Goal: Task Accomplishment & Management: Manage account settings

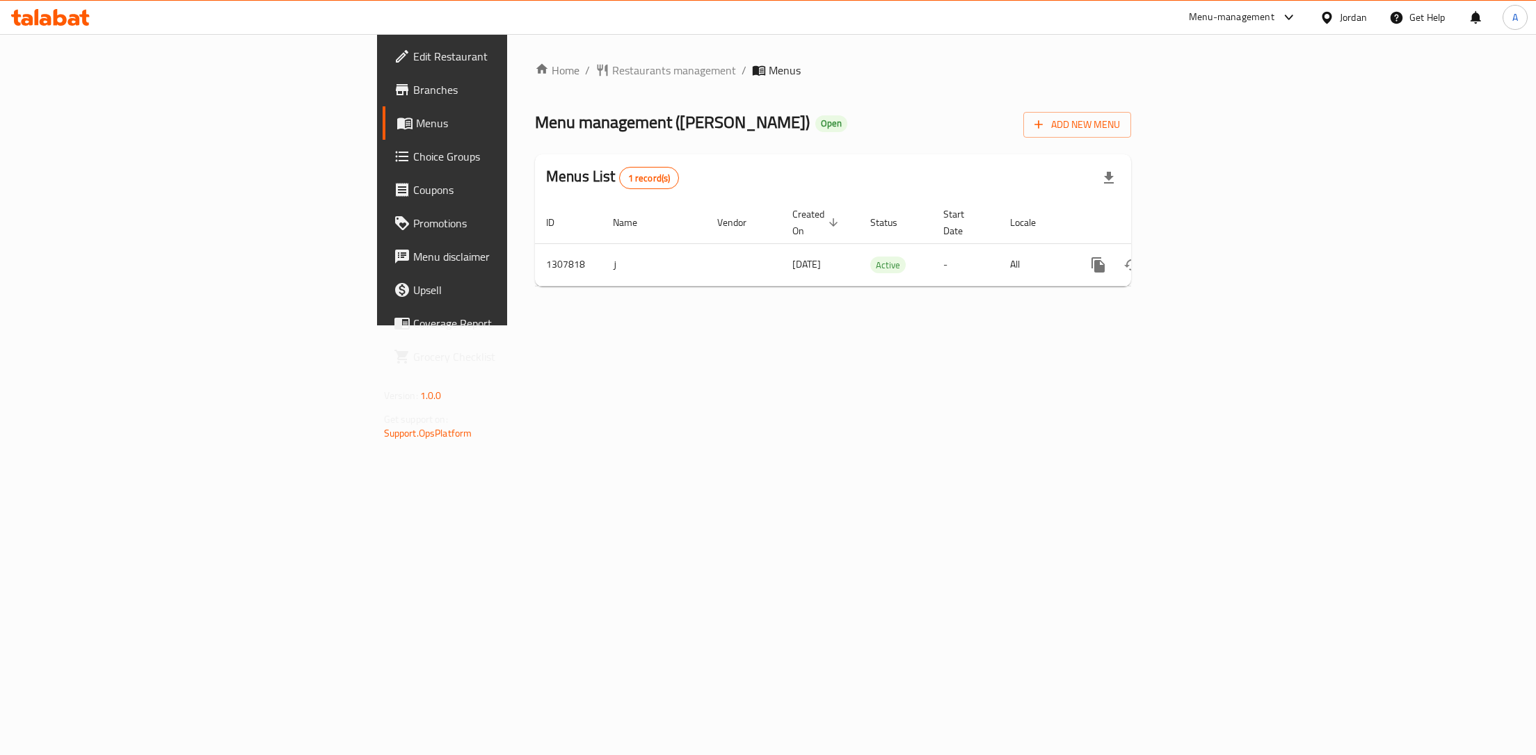
click at [367, 131] on ul "Edit Restaurant Branches Menus Choice Groups Coupons Promotions Menu disclaimer…" at bounding box center [500, 207] width 267 height 334
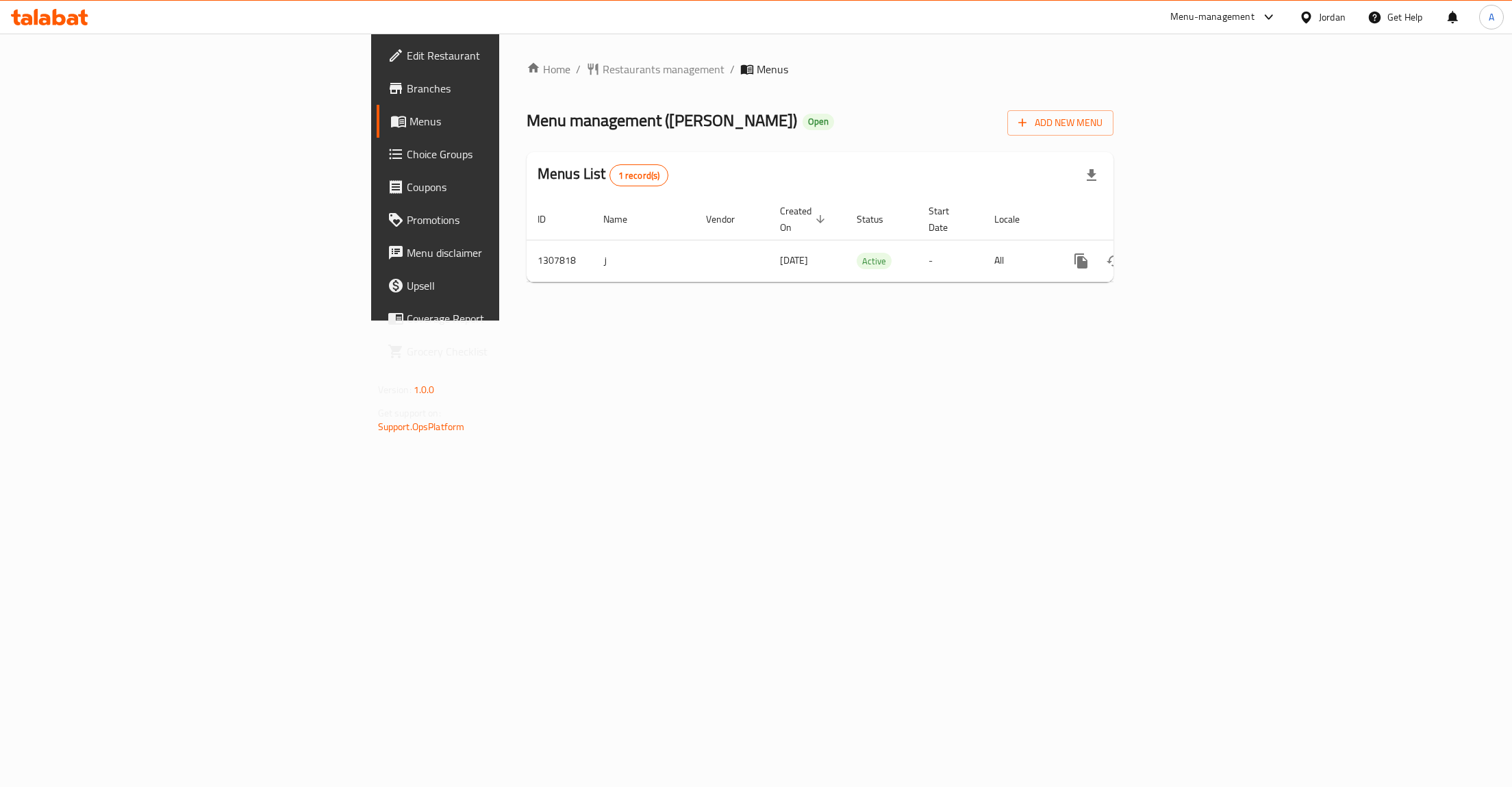
drag, startPoint x: 63, startPoint y: 78, endPoint x: 60, endPoint y: 89, distance: 11.4
click at [377, 85] on link "Branches" at bounding box center [500, 88] width 247 height 33
click at [1188, 253] on icon "enhanced table" at bounding box center [1179, 261] width 17 height 17
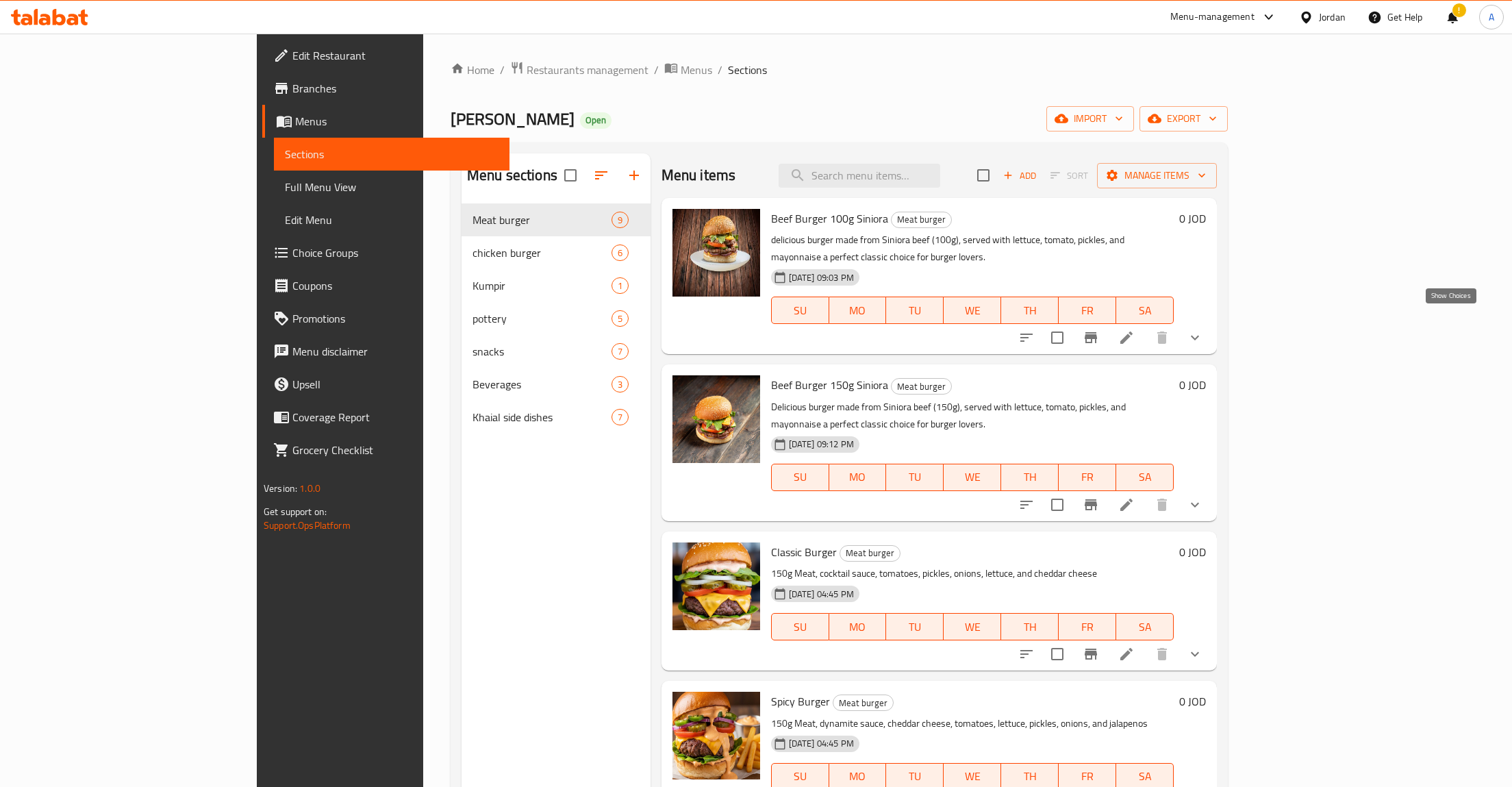
click at [1203, 330] on icon "show more" at bounding box center [1194, 338] width 17 height 17
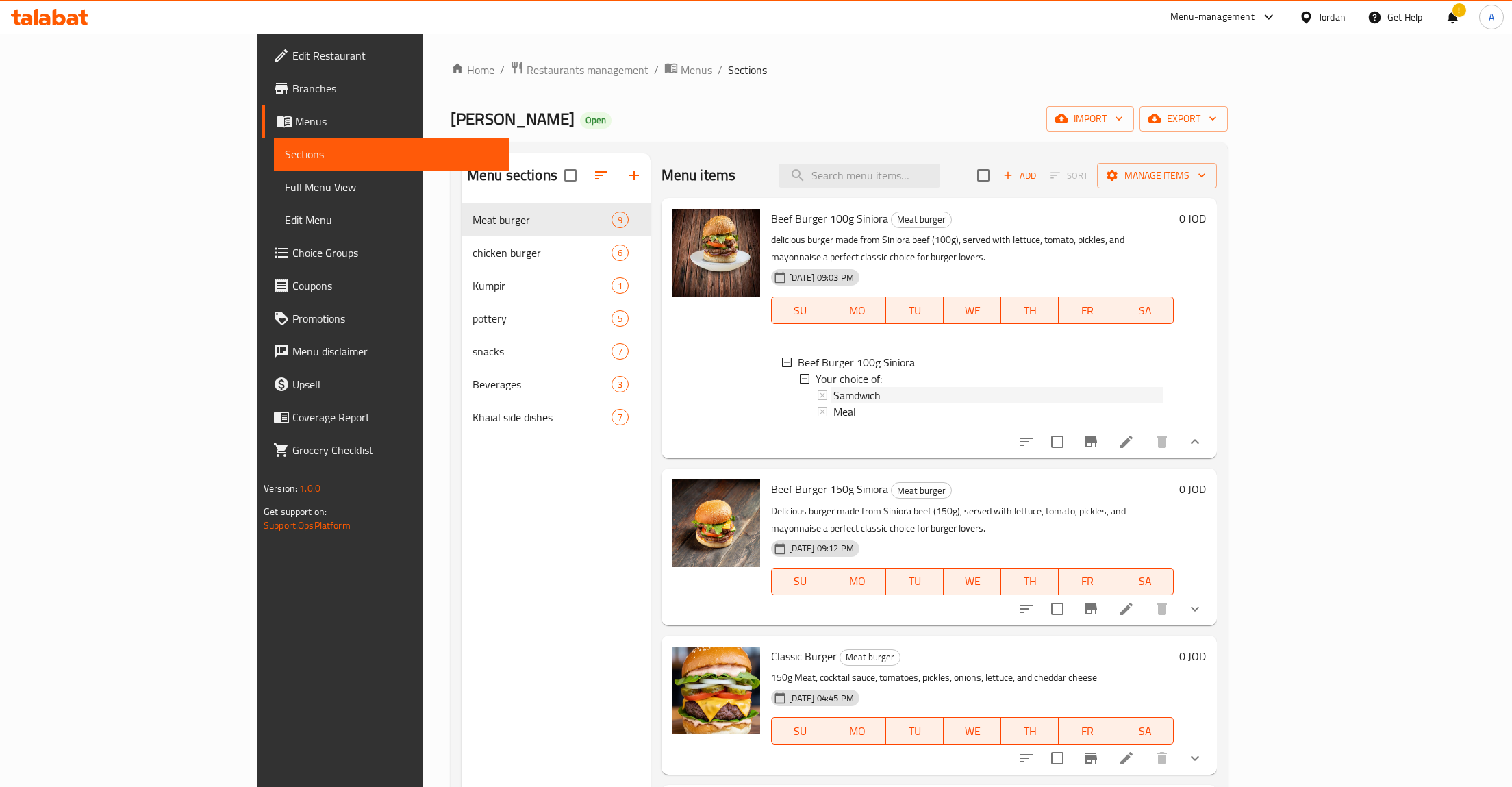
click at [834, 387] on span "Samdwich" at bounding box center [857, 395] width 47 height 17
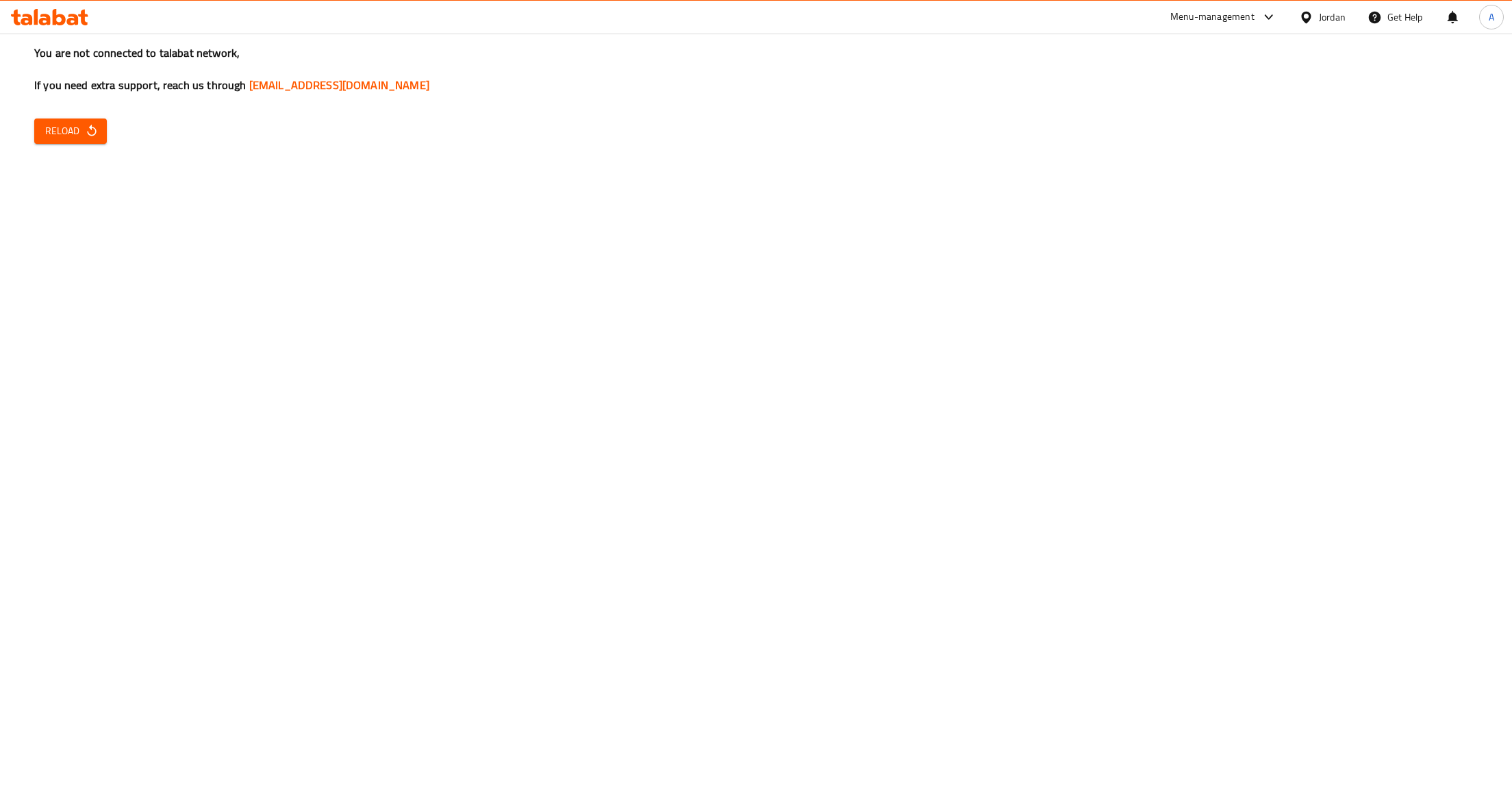
click at [88, 128] on icon "button" at bounding box center [92, 131] width 14 height 14
click at [81, 129] on span "Reload" at bounding box center [70, 131] width 50 height 17
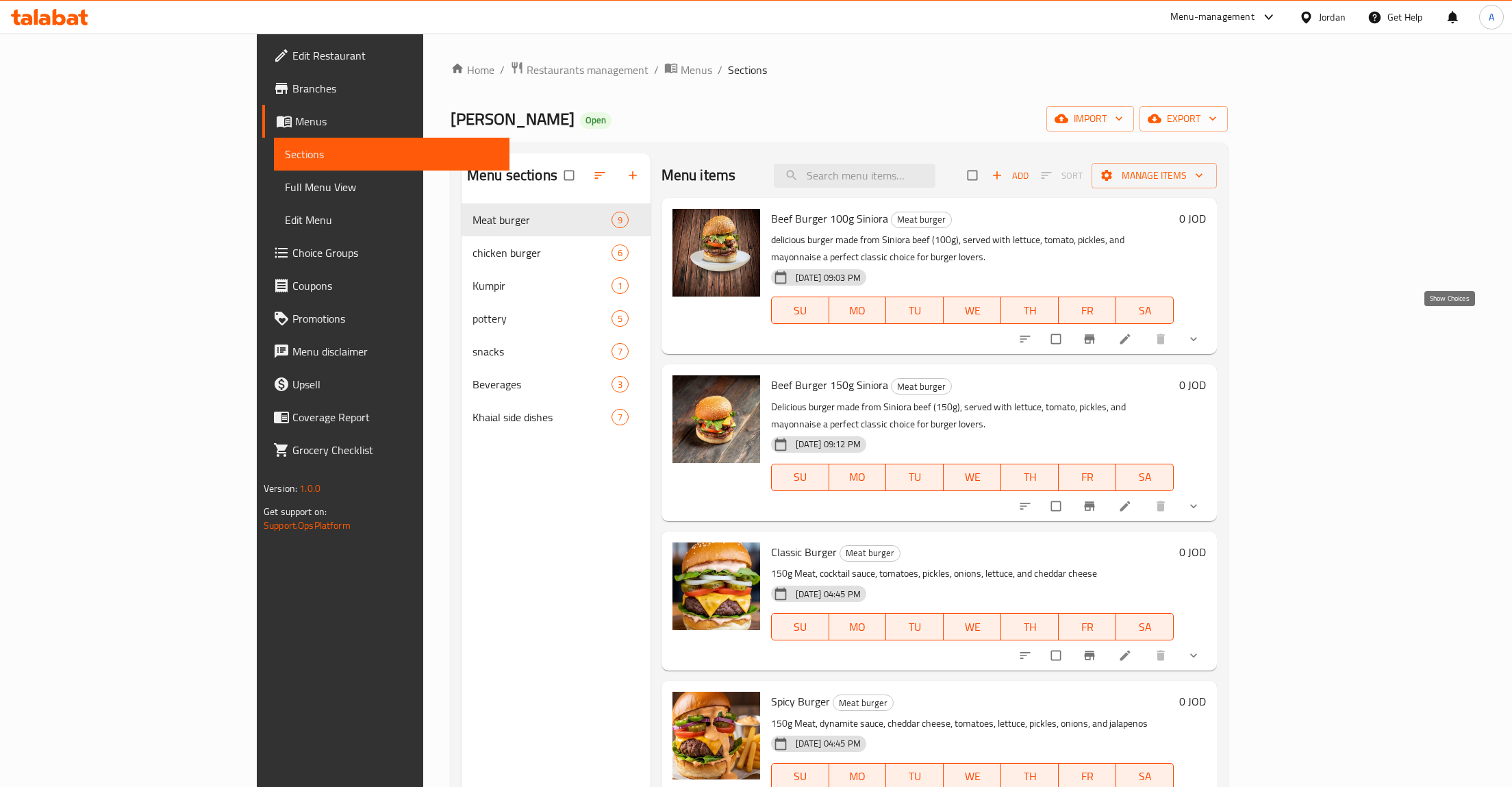
click at [1200, 332] on icon "show more" at bounding box center [1193, 339] width 14 height 14
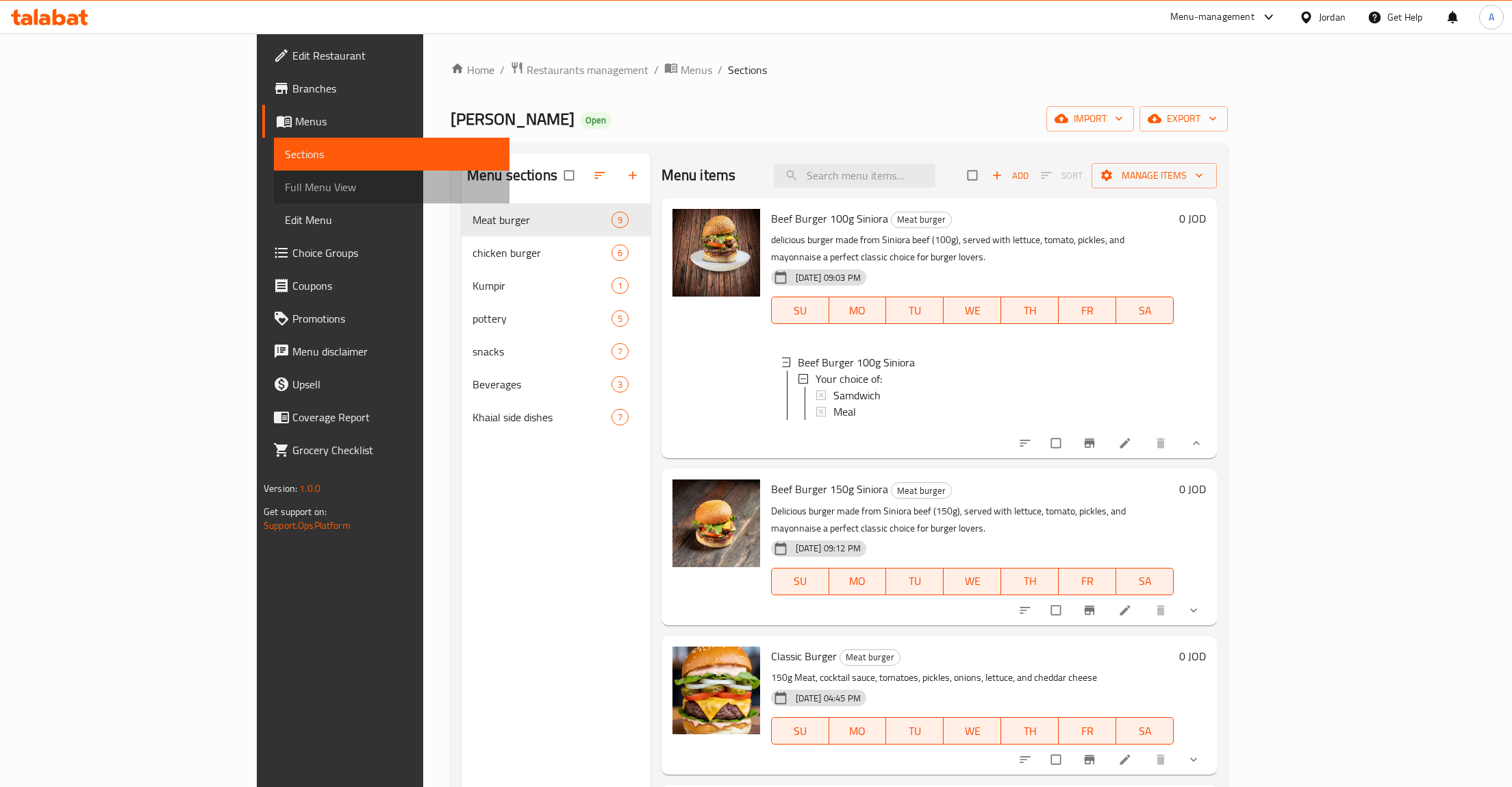
click at [284, 192] on span "Full Menu View" at bounding box center [391, 187] width 214 height 17
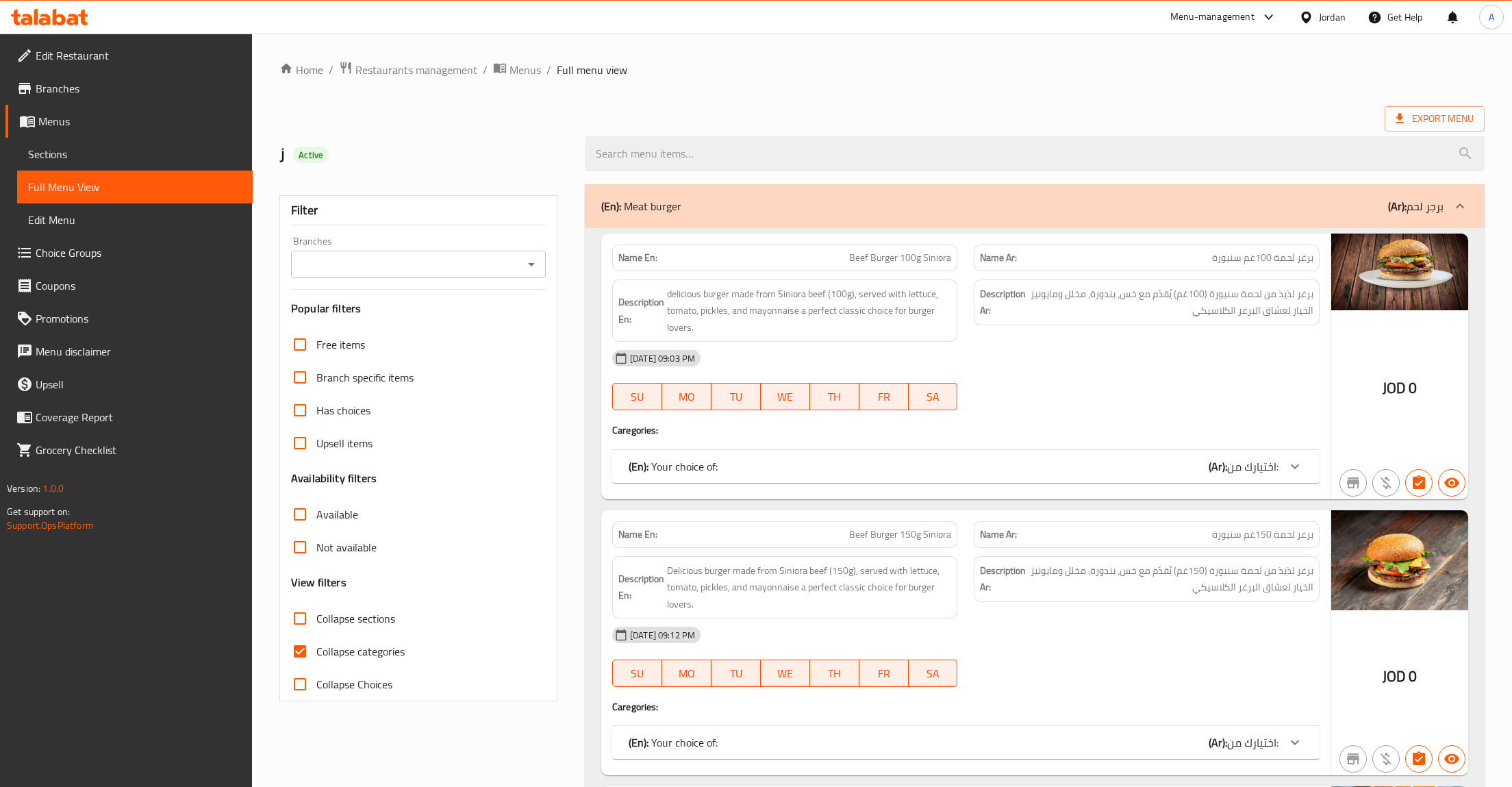
click at [1276, 468] on span "اختيارك من:" at bounding box center [1253, 466] width 51 height 21
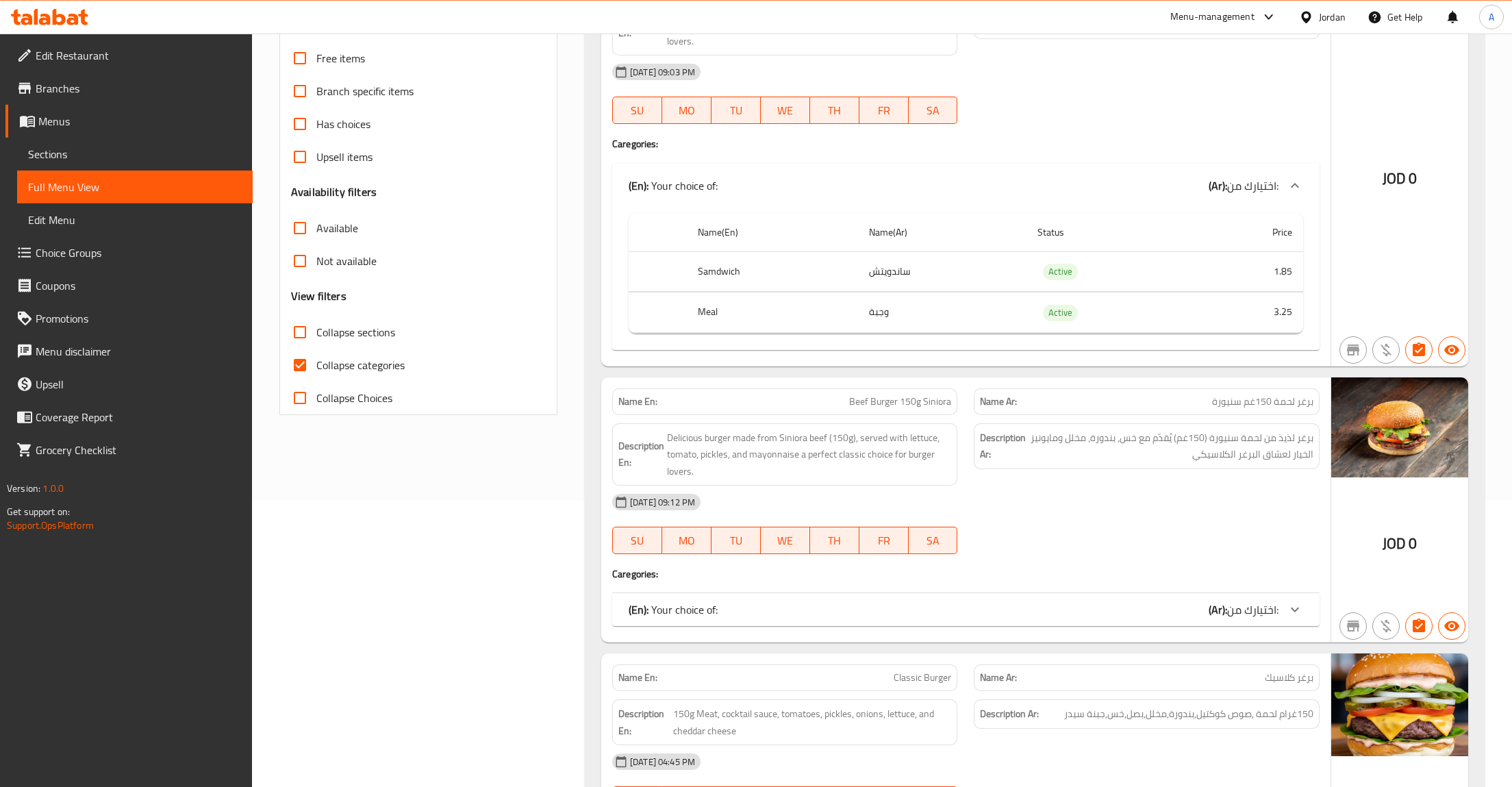
scroll to position [284, 0]
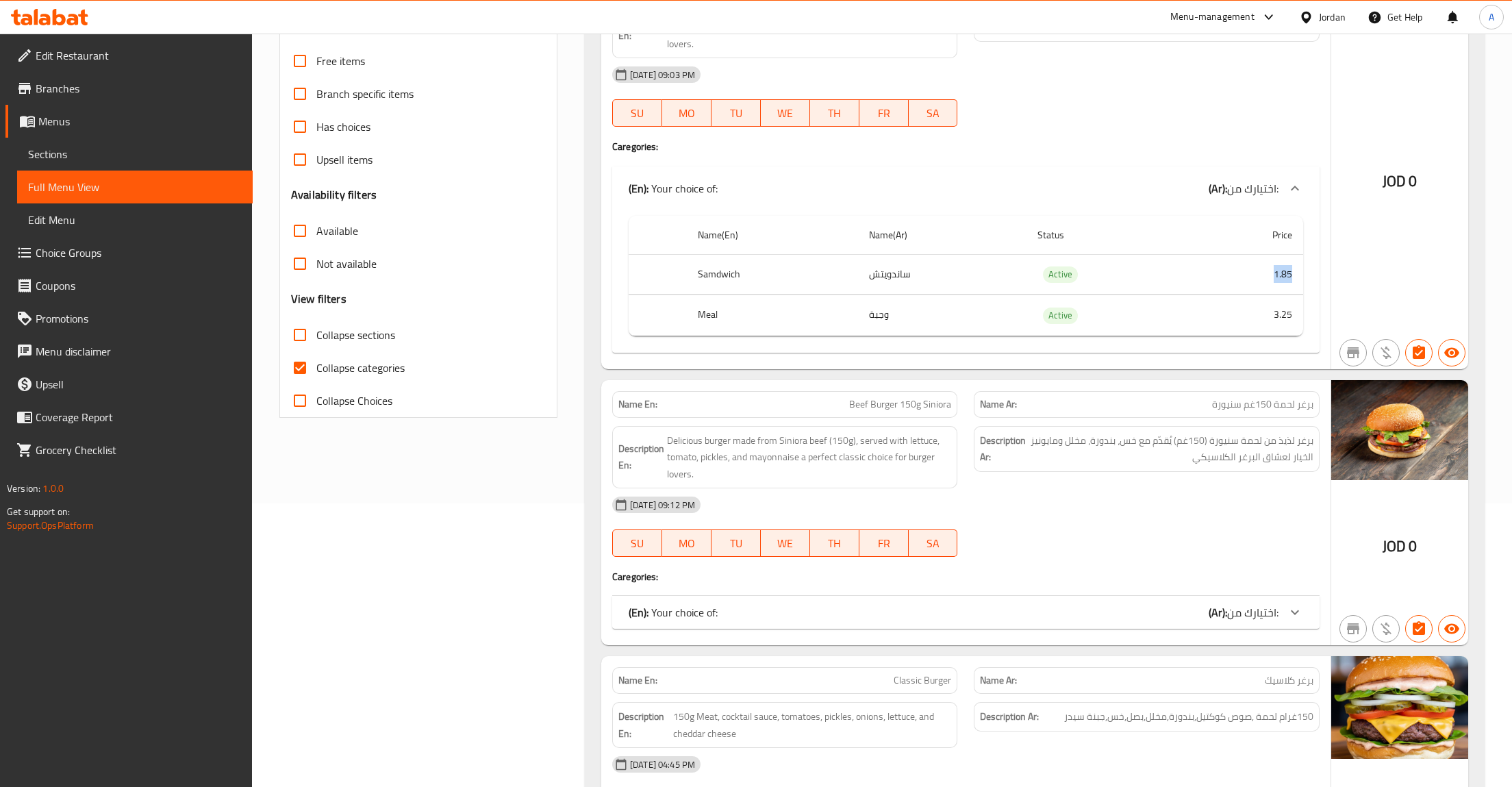
drag, startPoint x: 1271, startPoint y: 274, endPoint x: 1313, endPoint y: 278, distance: 42.2
click at [1303, 278] on div "Name(En) Name(Ar) Status Price [PERSON_NAME] Active 1.85 Meal وجبة Active 3.25" at bounding box center [966, 276] width 674 height 120
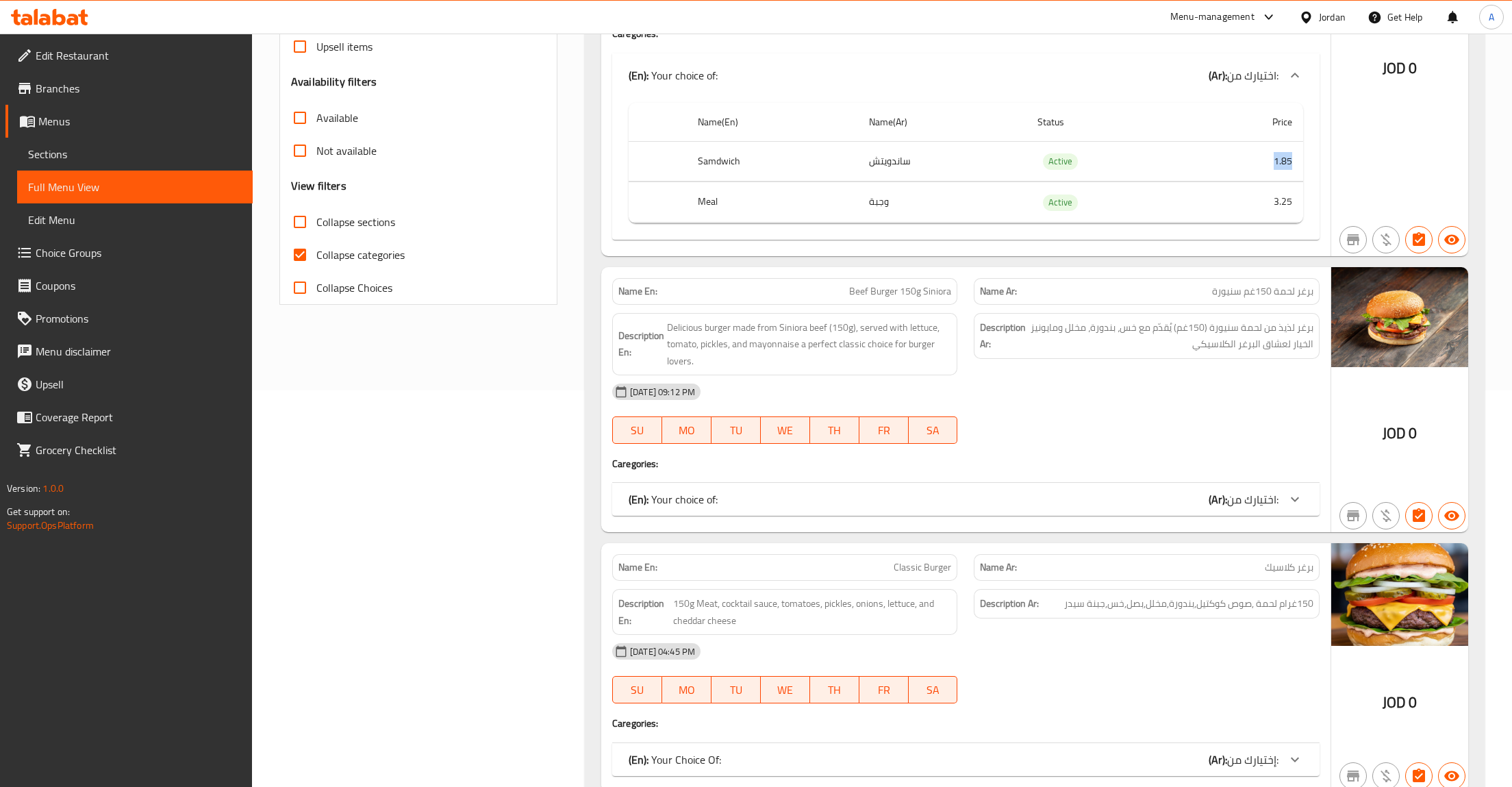
scroll to position [426, 0]
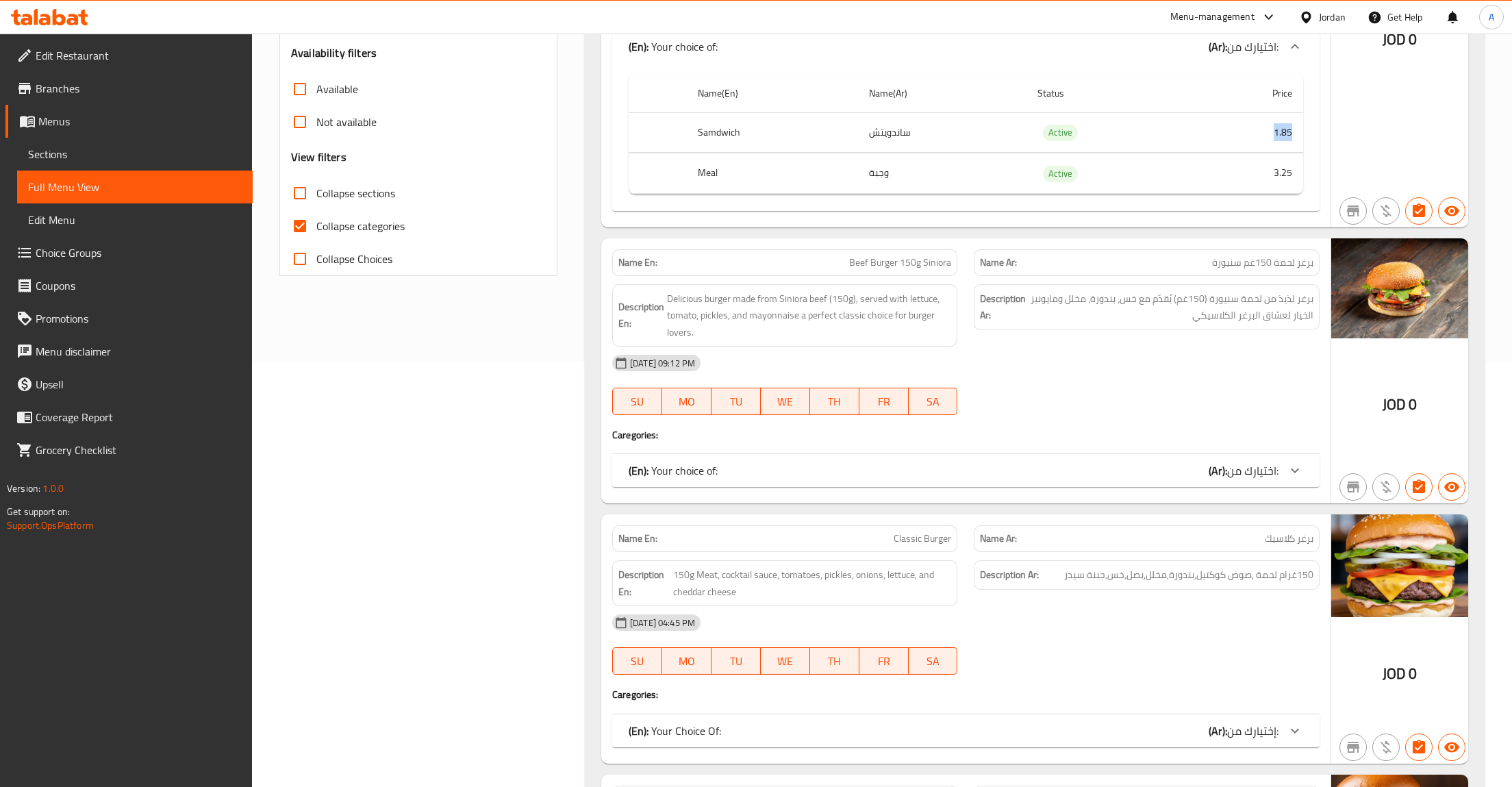
click at [1235, 462] on div "(En): Your choice of: (Ar): اختيارك من:" at bounding box center [966, 470] width 708 height 33
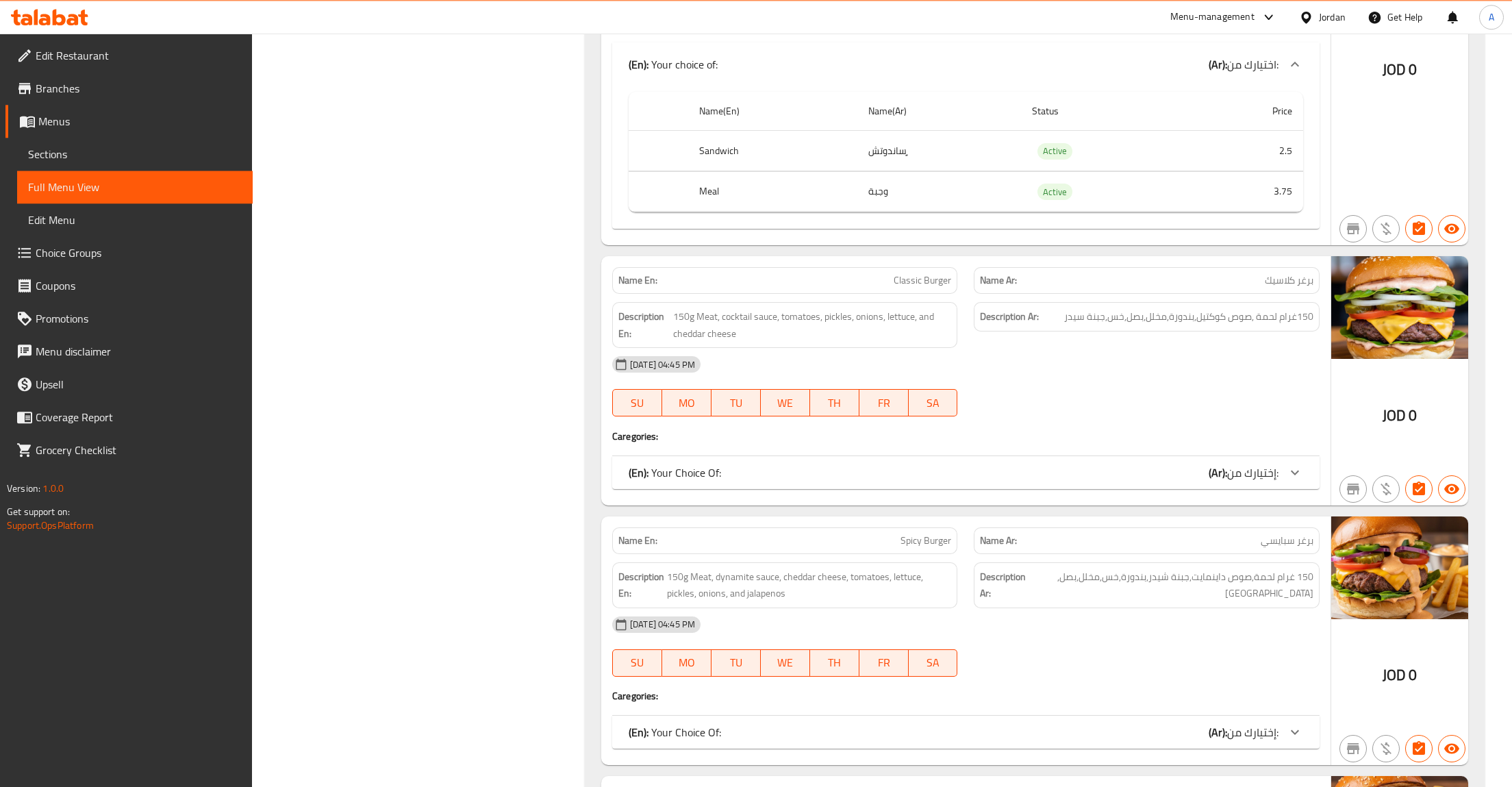
scroll to position [851, 0]
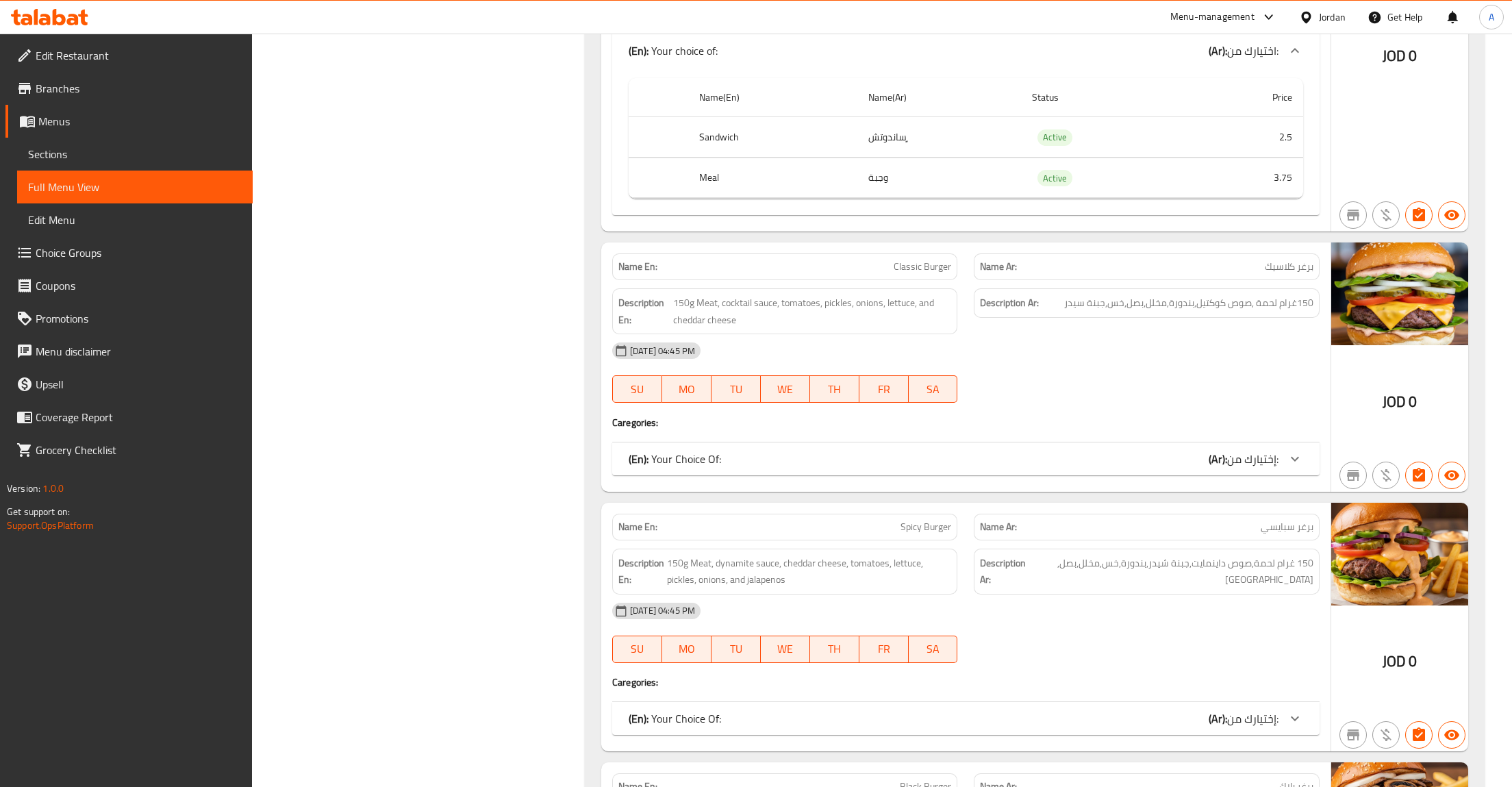
click at [1261, 451] on span "إختيارك من:" at bounding box center [1253, 459] width 51 height 21
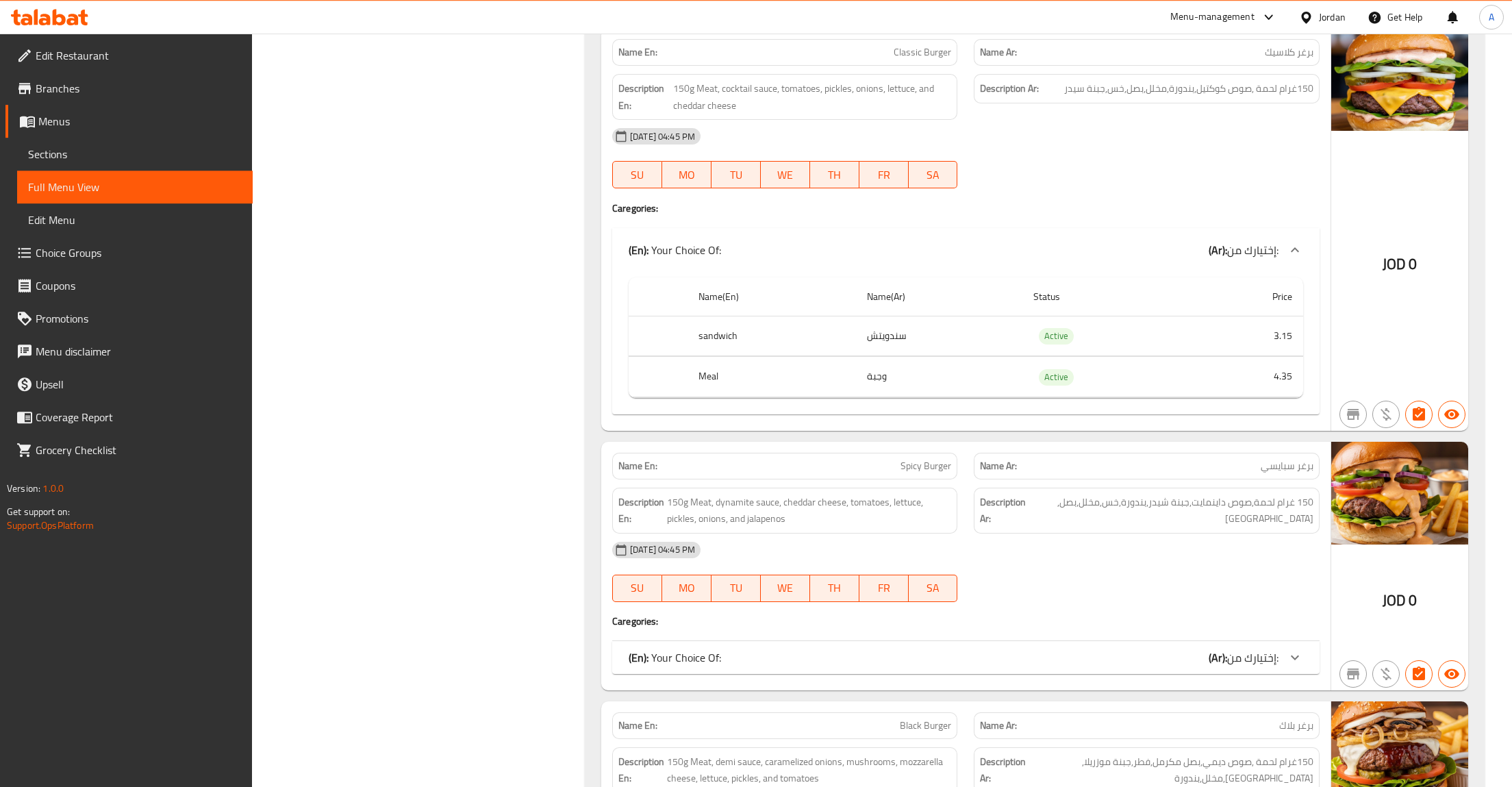
scroll to position [1135, 0]
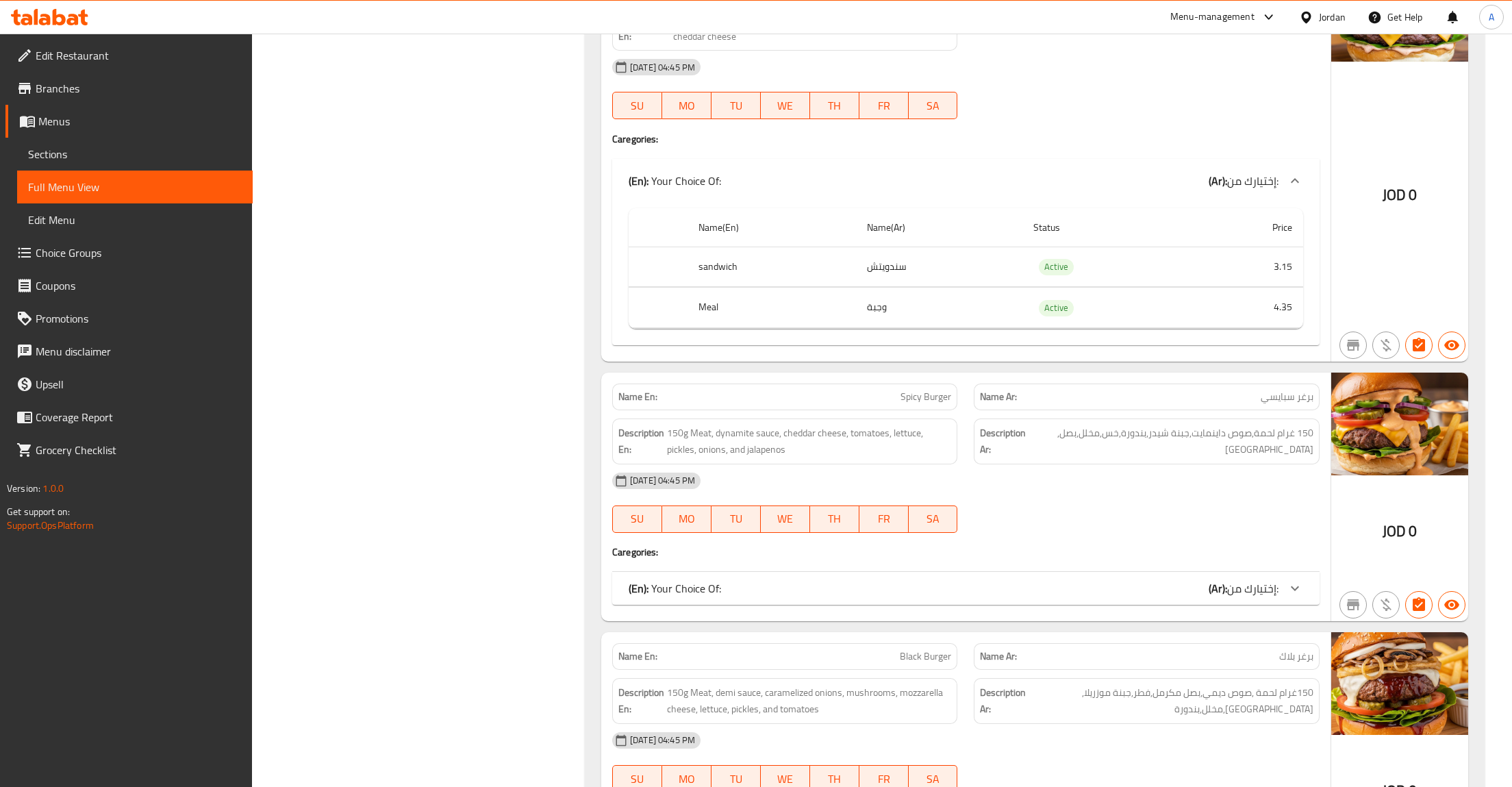
click at [1240, 599] on span "إختيارك من:" at bounding box center [1253, 588] width 51 height 21
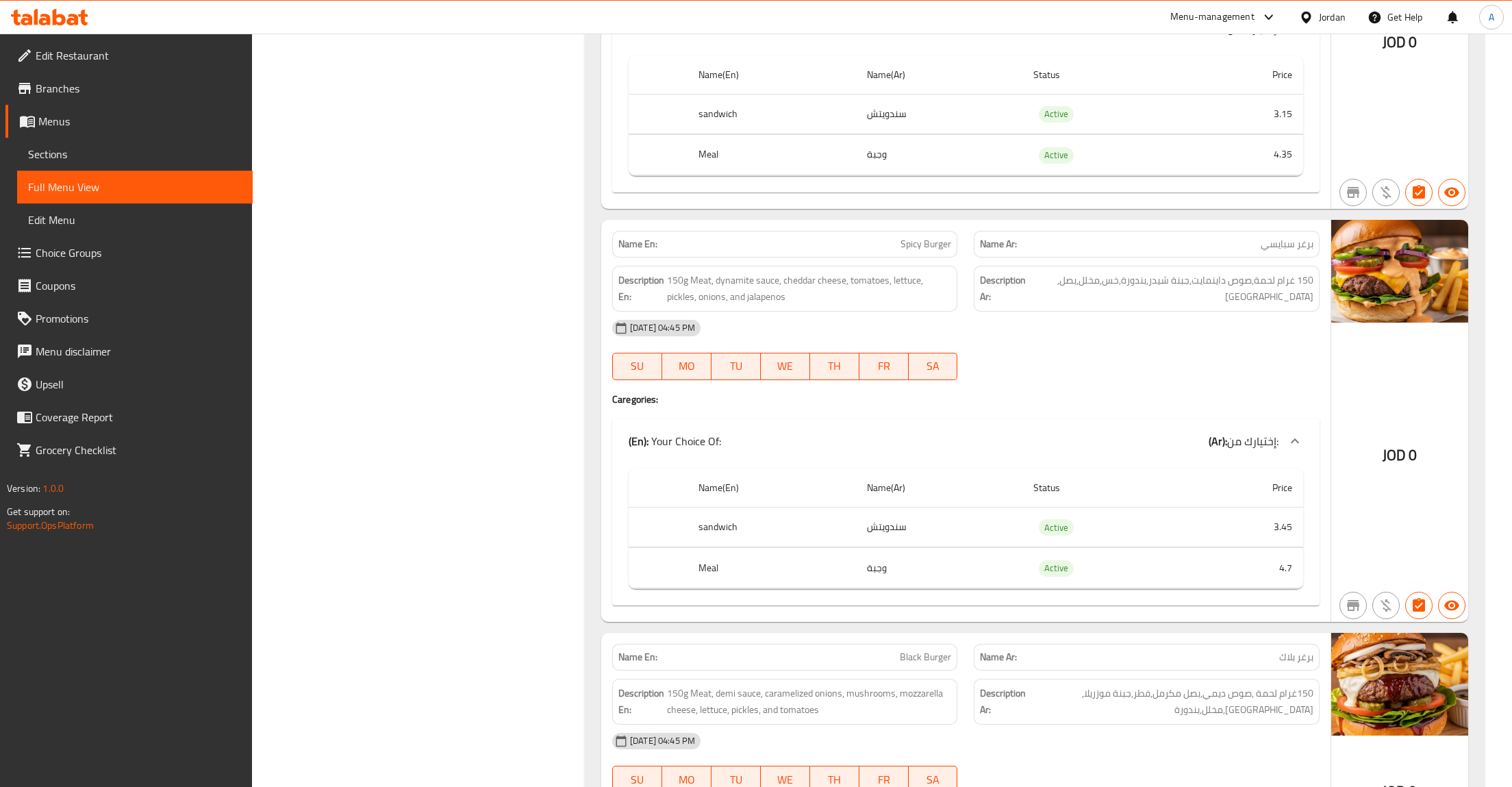
scroll to position [1489, 0]
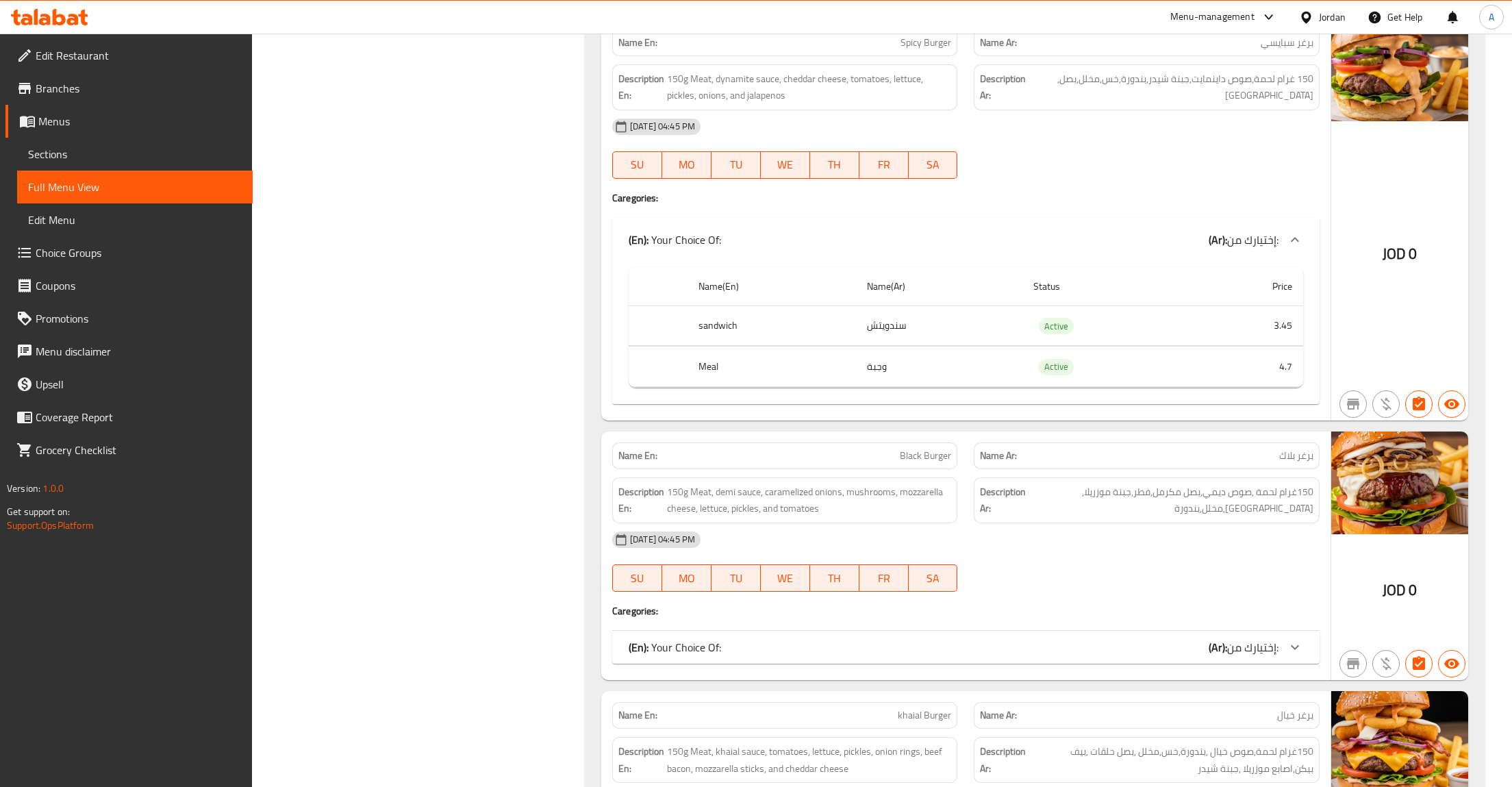
click at [1256, 656] on span "إختيارك من:" at bounding box center [1253, 647] width 51 height 21
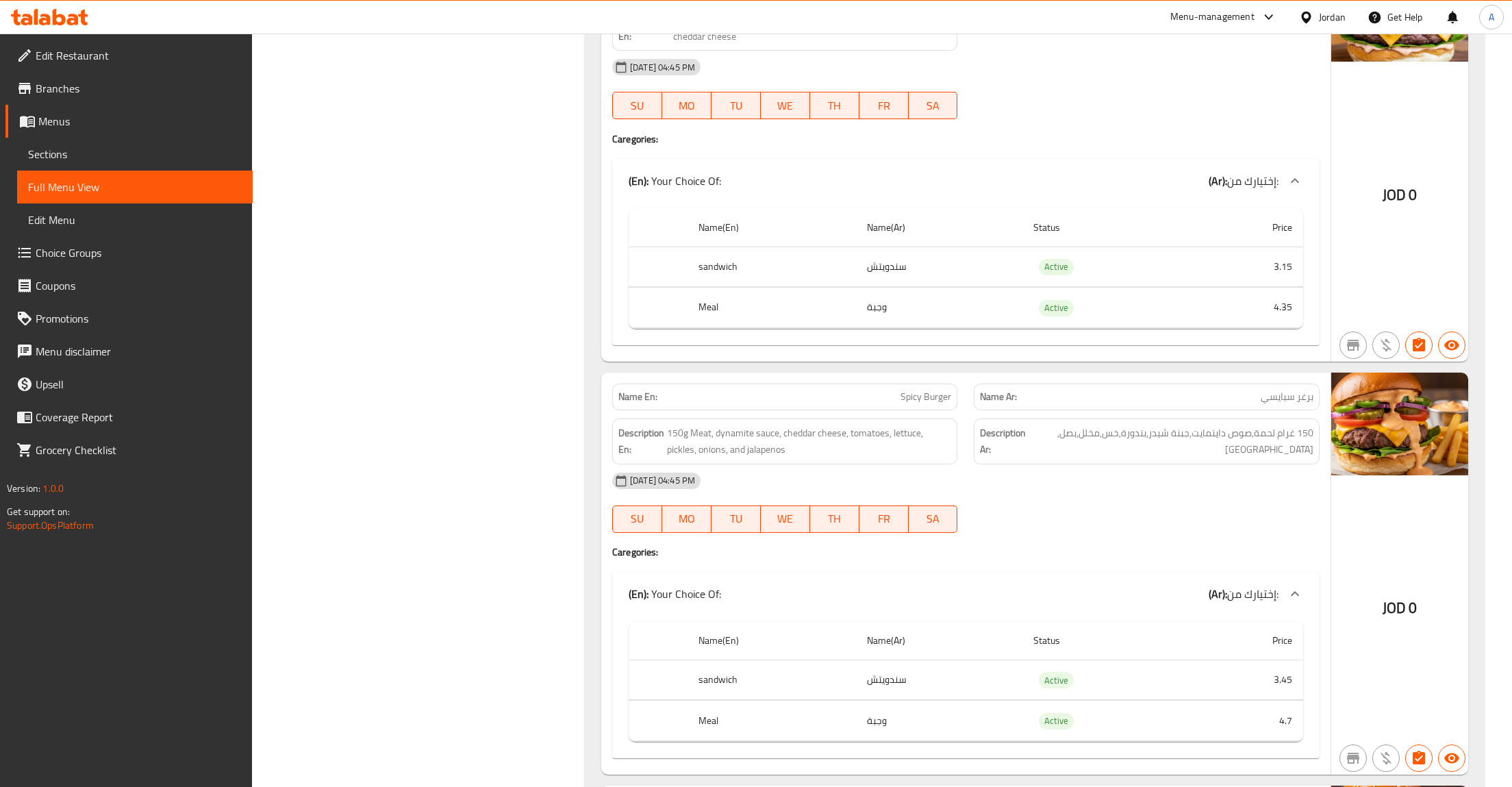
scroll to position [1206, 0]
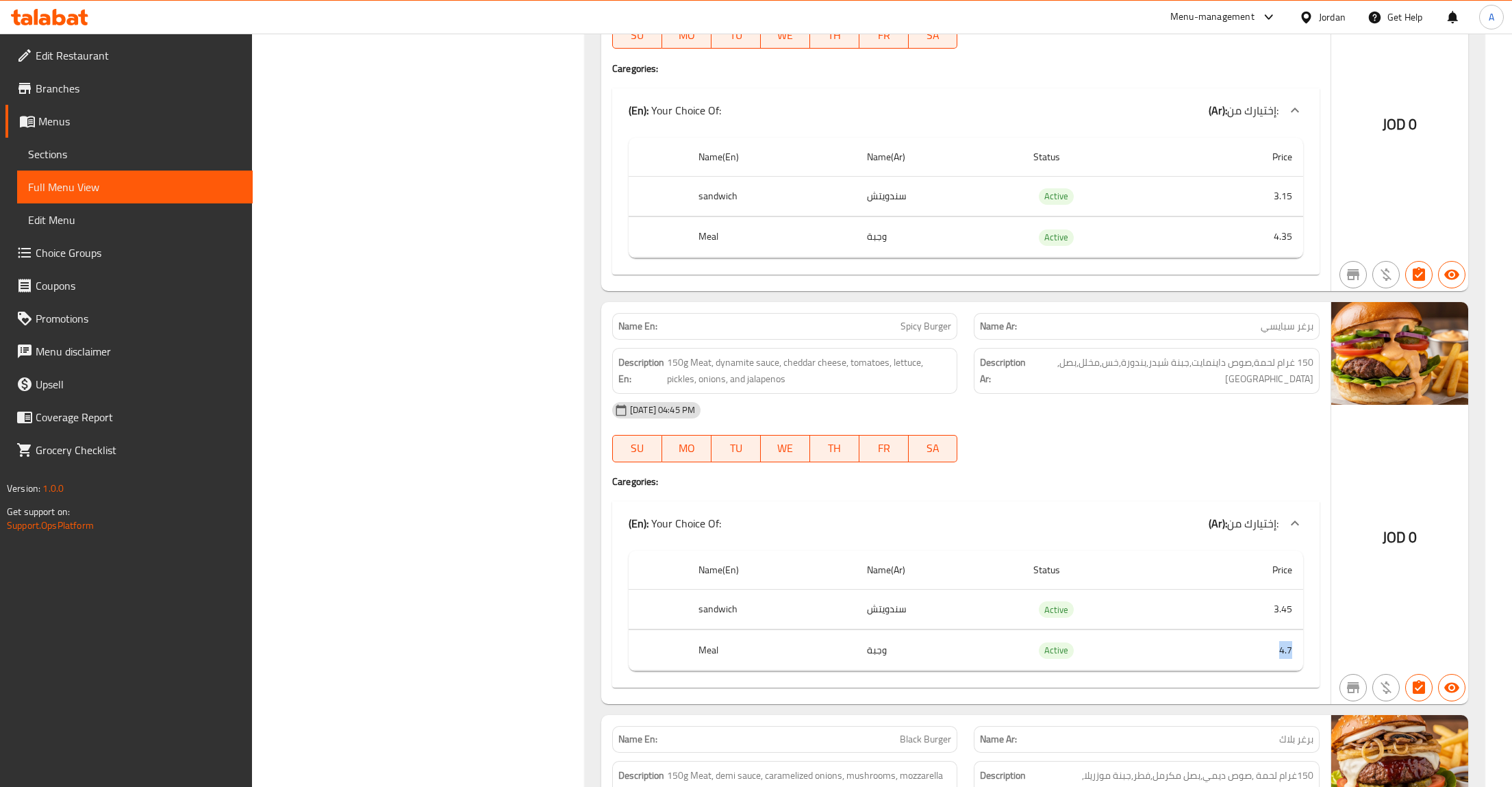
drag, startPoint x: 1280, startPoint y: 665, endPoint x: 1293, endPoint y: 658, distance: 14.8
click at [1293, 658] on td "4.7" at bounding box center [1246, 650] width 113 height 40
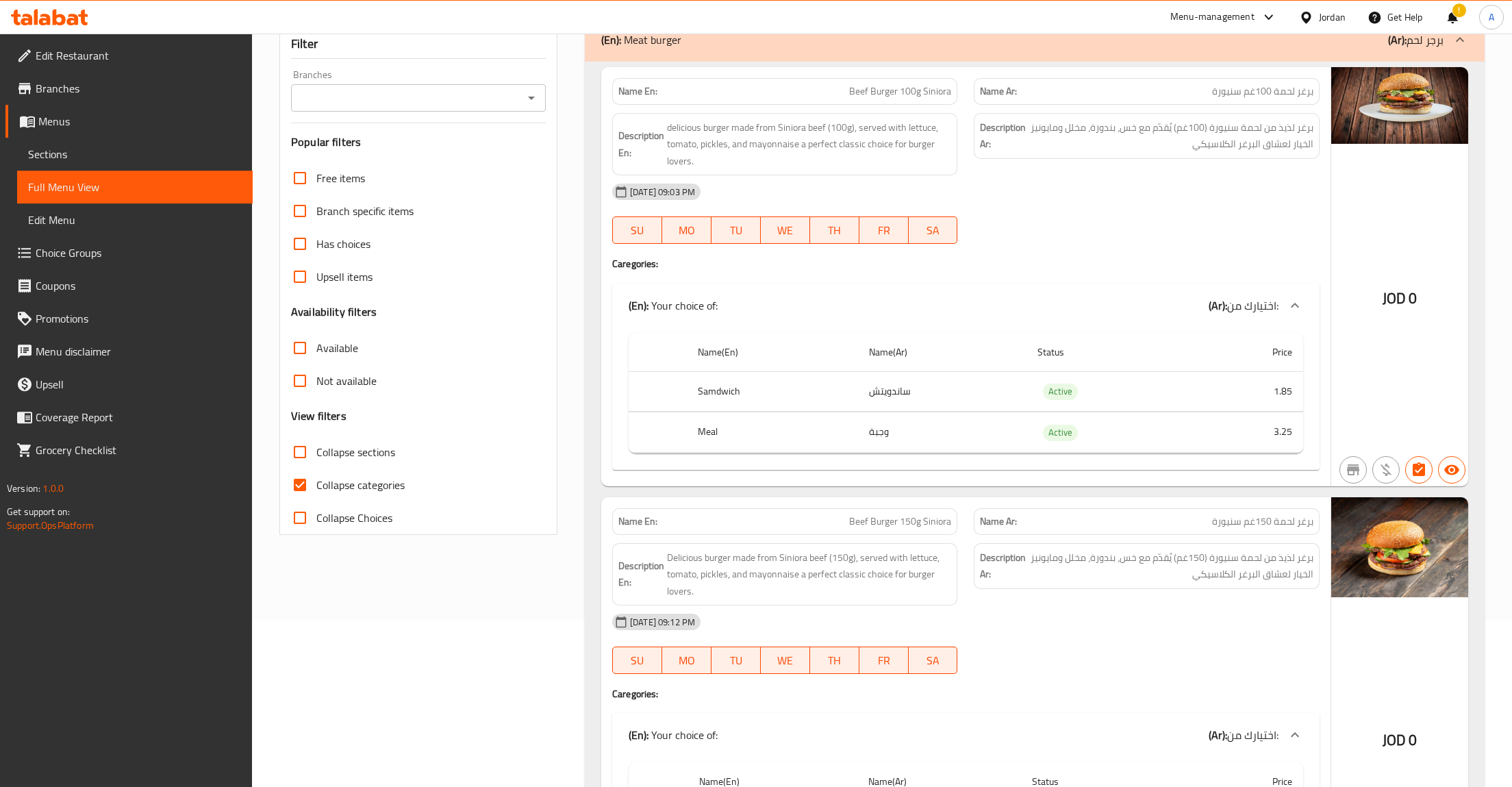
scroll to position [213, 0]
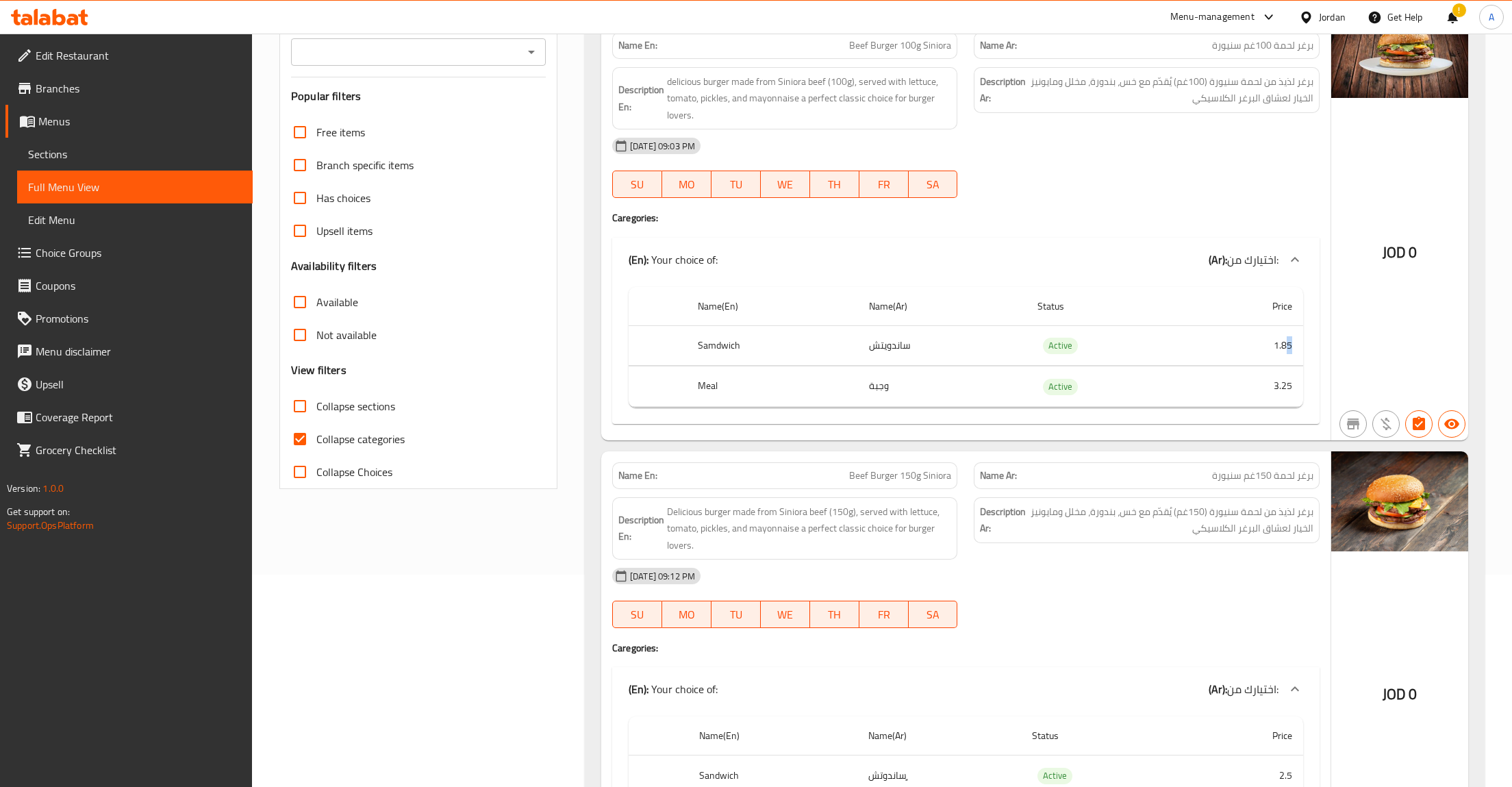
drag, startPoint x: 1315, startPoint y: 329, endPoint x: 1268, endPoint y: 339, distance: 48.1
click at [1270, 337] on div "Name(En) Name(Ar) Status Price [PERSON_NAME] Active 1.85 Meal وجبة Active 3.25" at bounding box center [966, 353] width 708 height 143
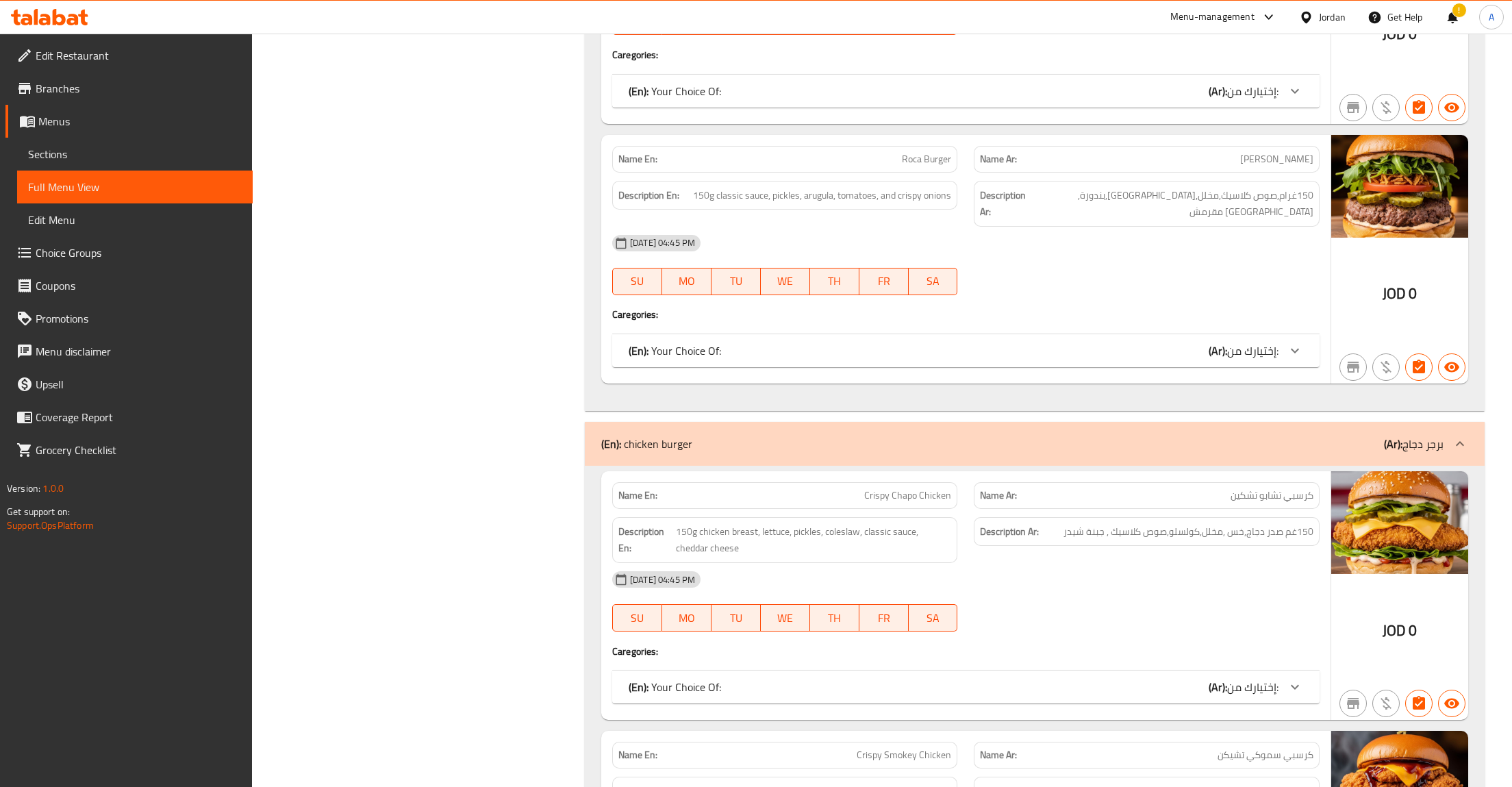
scroll to position [3262, 0]
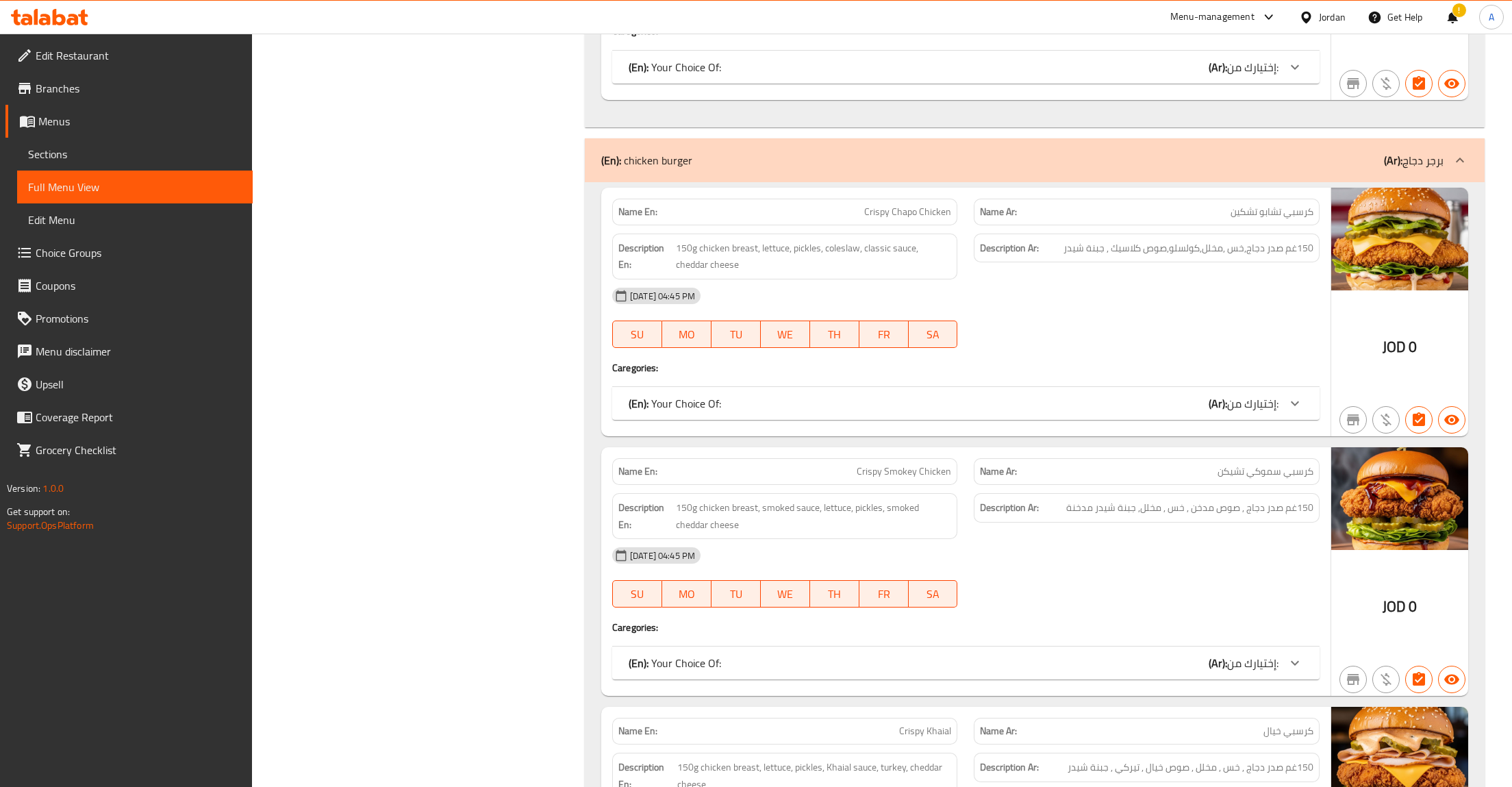
click at [1303, 388] on div at bounding box center [1294, 403] width 32 height 33
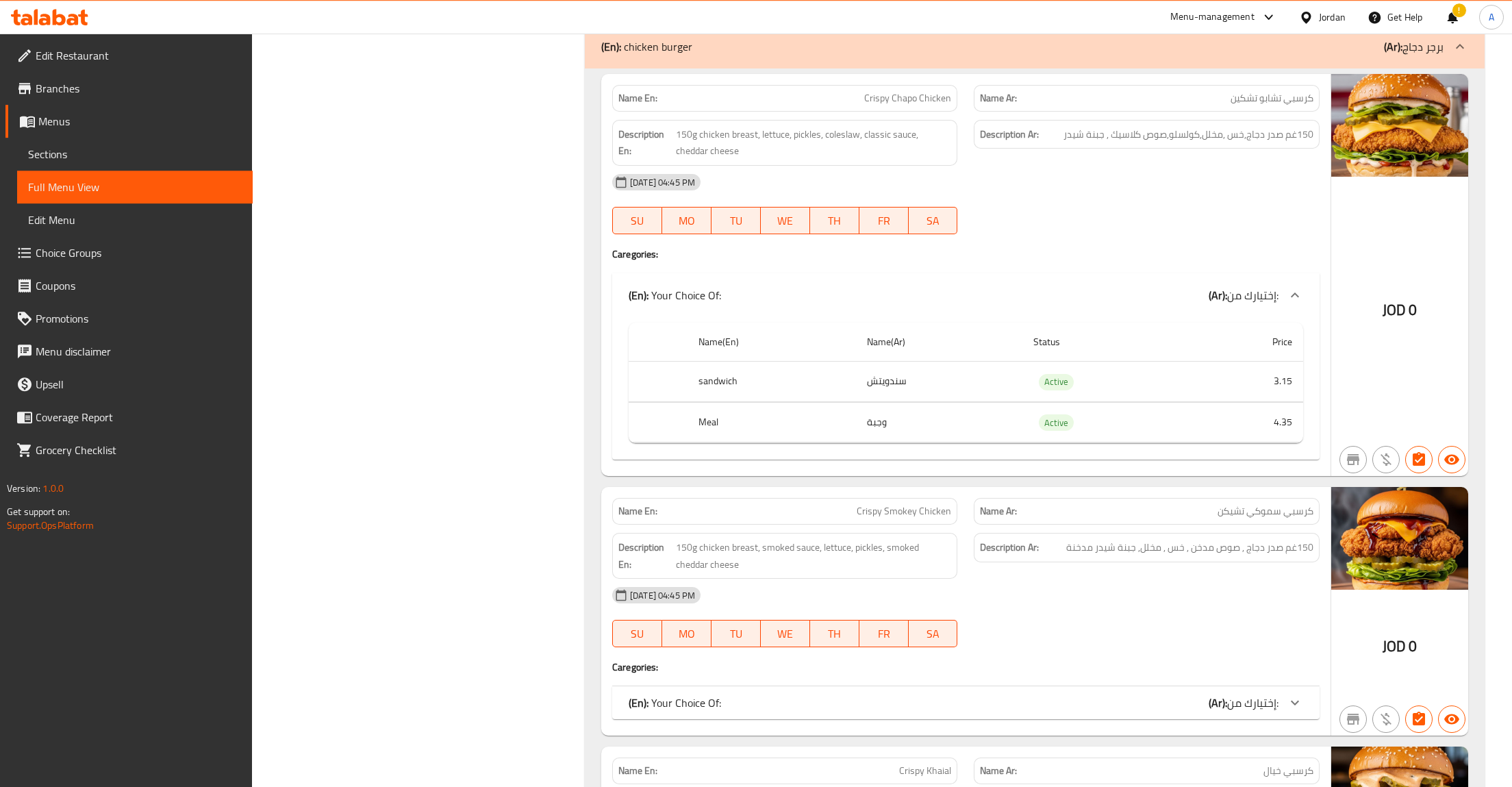
scroll to position [3474, 0]
